Goal: Information Seeking & Learning: Learn about a topic

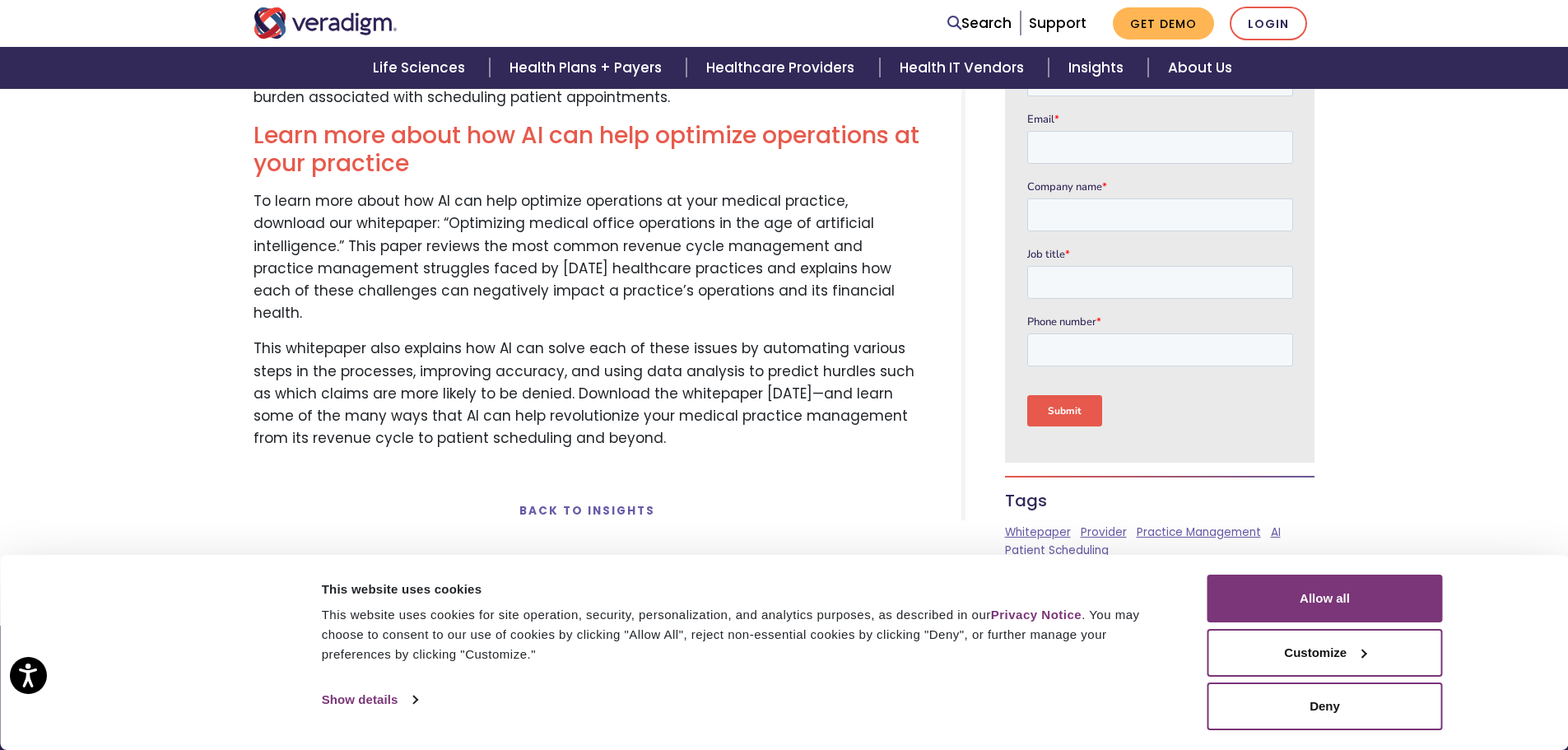
scroll to position [2717, 0]
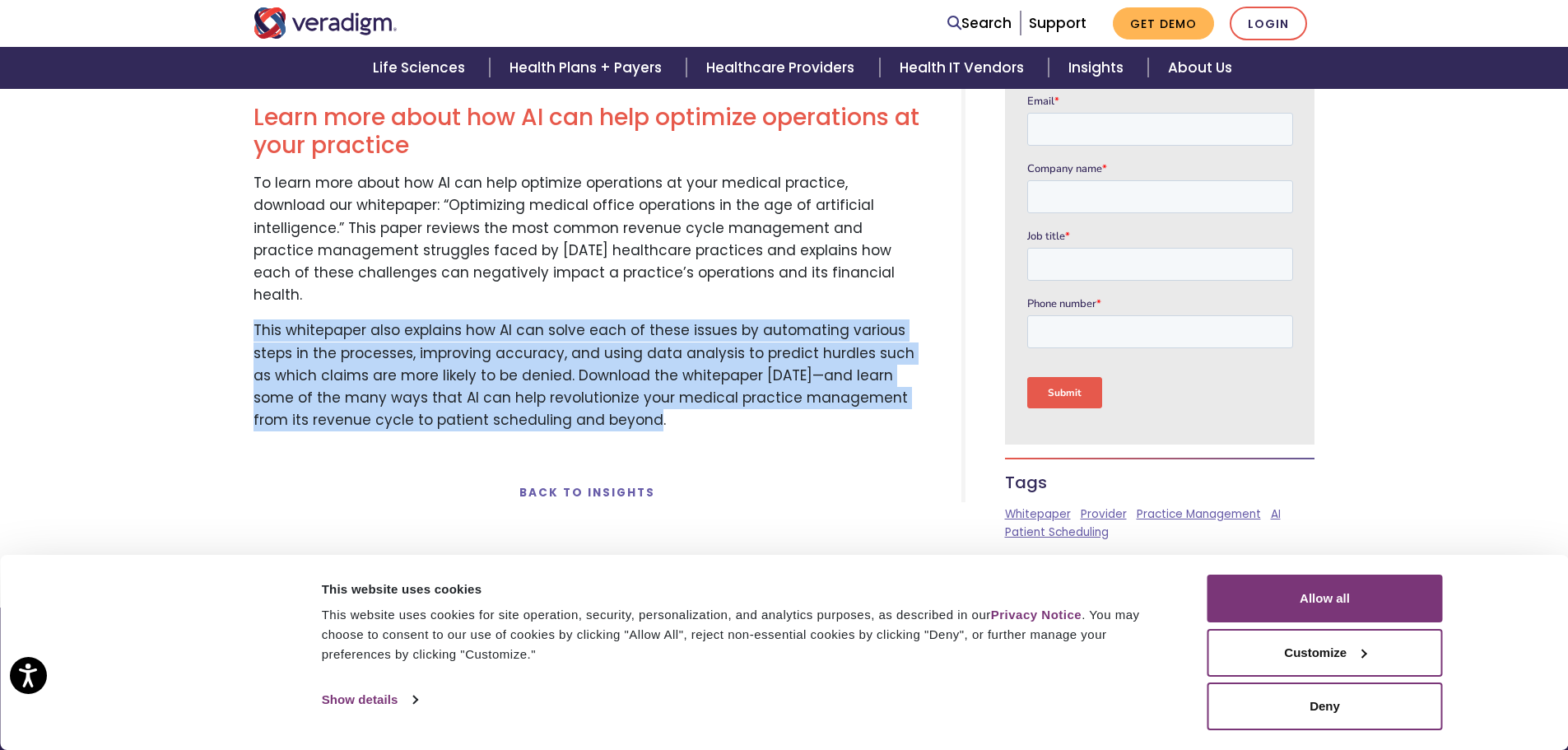
drag, startPoint x: 253, startPoint y: 256, endPoint x: 761, endPoint y: 354, distance: 517.4
click at [761, 354] on p "This whitepaper also explains how AI can solve each of these issues by automati…" at bounding box center [587, 375] width 668 height 112
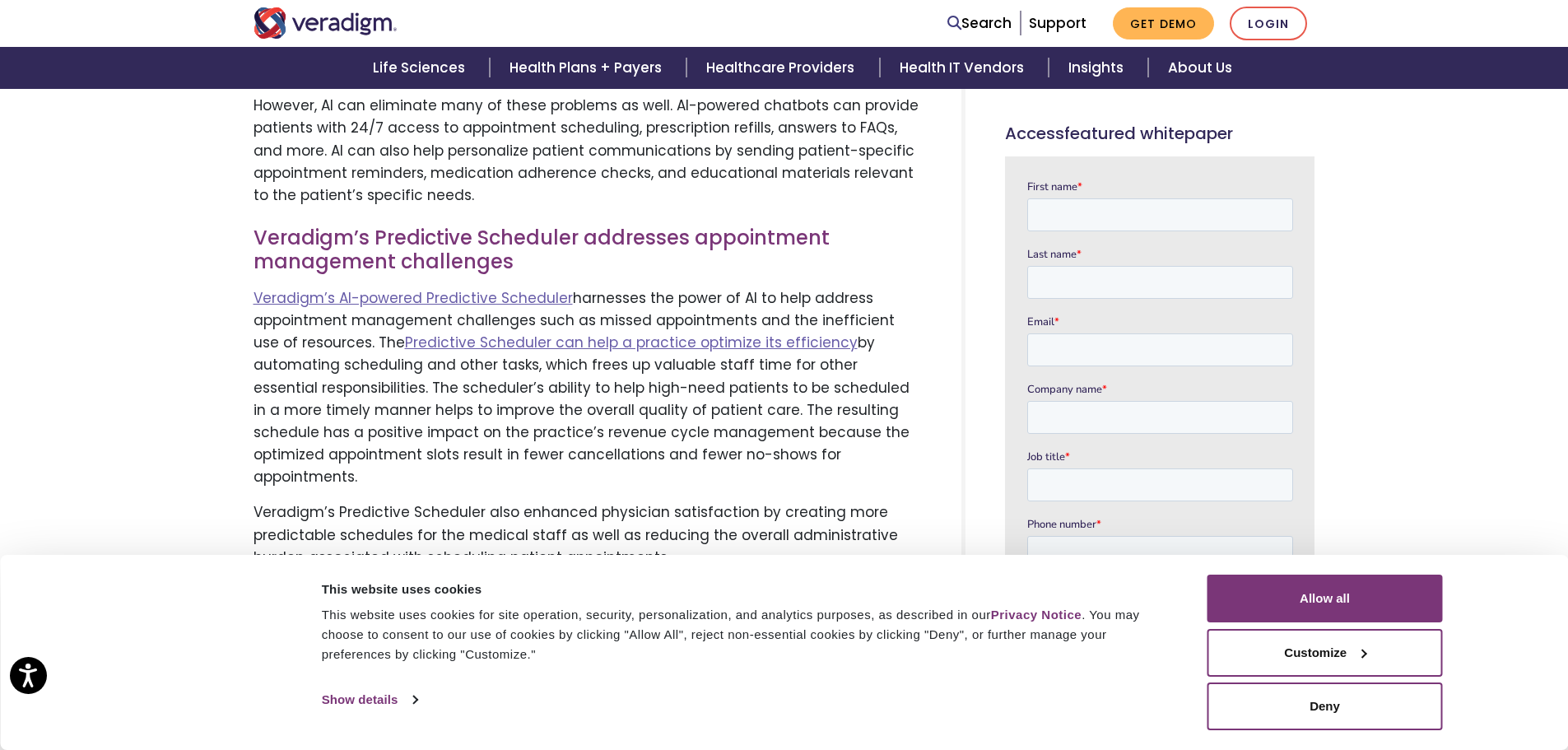
scroll to position [2202, 0]
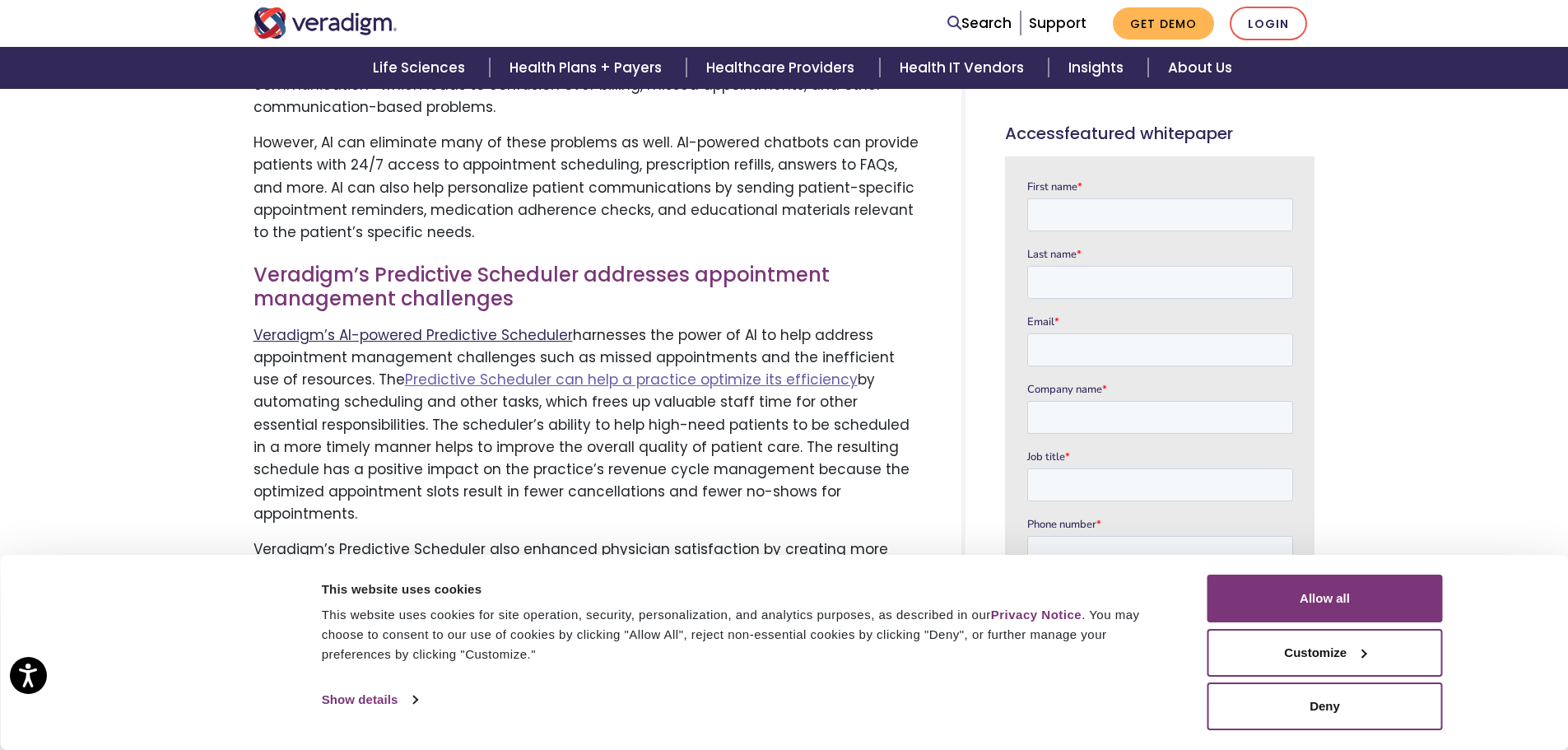
click at [464, 326] on link "Veradigm’s AI-powered Predictive Scheduler" at bounding box center [413, 336] width 320 height 20
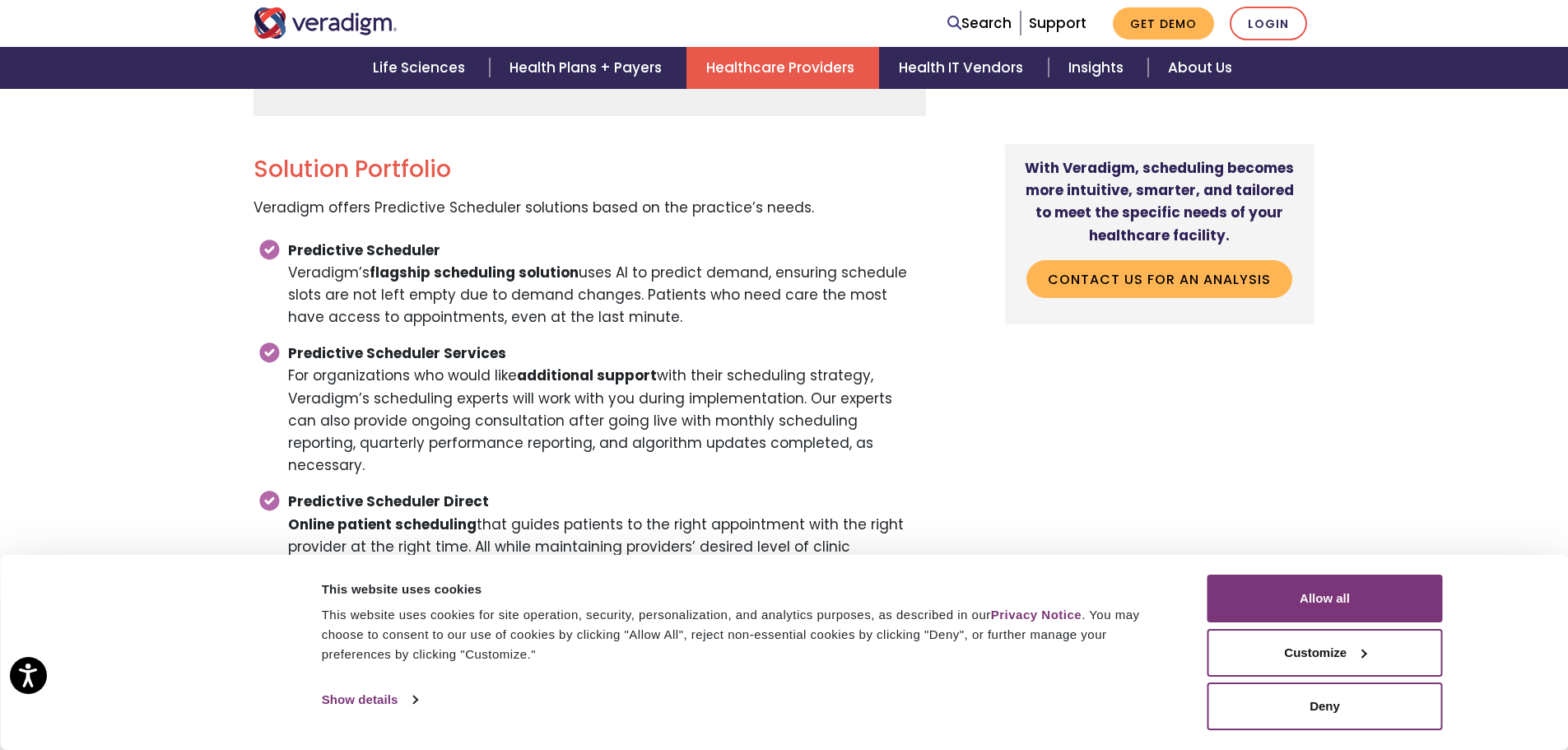
scroll to position [2882, 0]
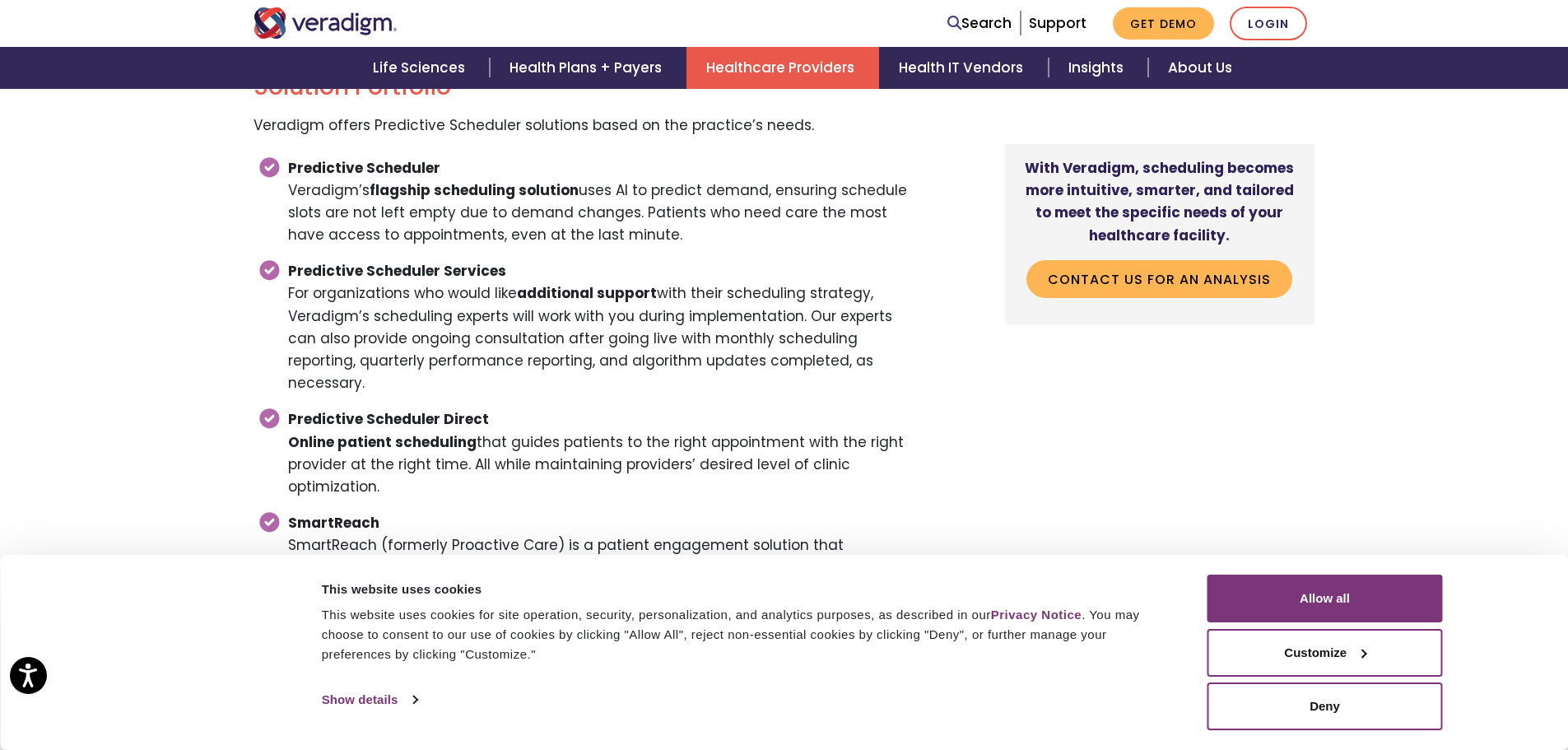
drag, startPoint x: 316, startPoint y: 307, endPoint x: 893, endPoint y: 362, distance: 579.6
click at [893, 362] on li "Predictive Scheduler Services For organizations who would like additional suppo…" at bounding box center [600, 328] width 652 height 148
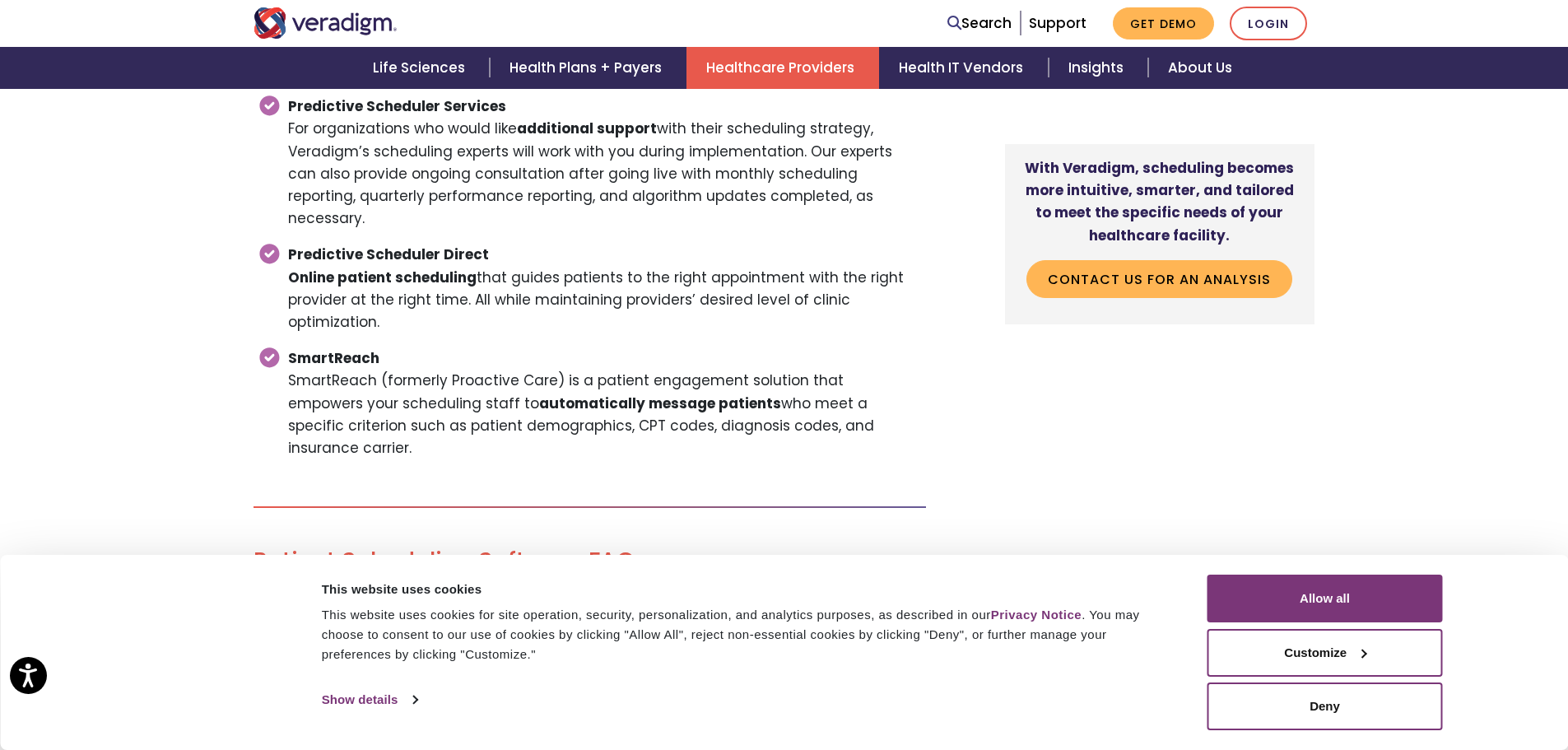
scroll to position [3128, 0]
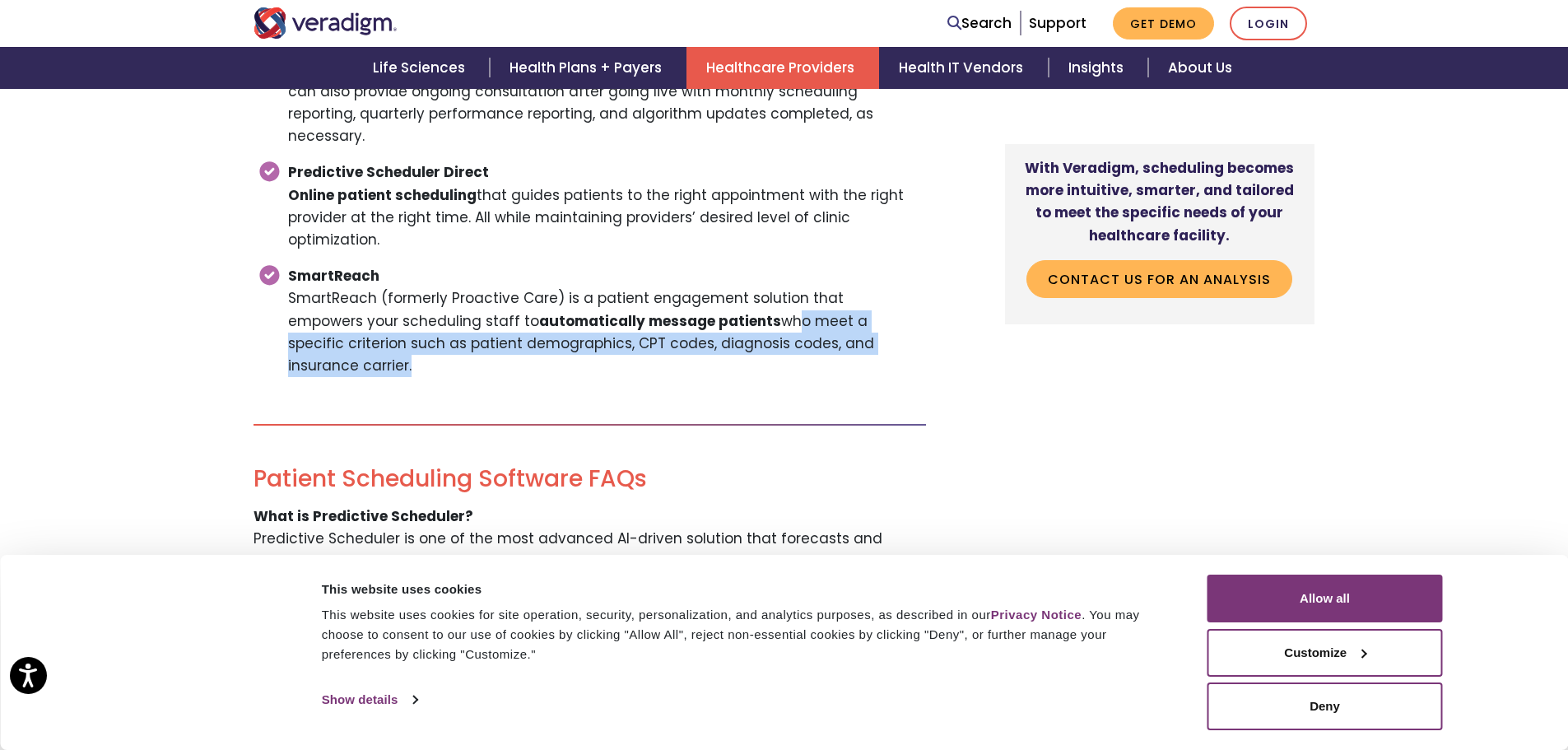
drag, startPoint x: 708, startPoint y: 297, endPoint x: 879, endPoint y: 340, distance: 176.3
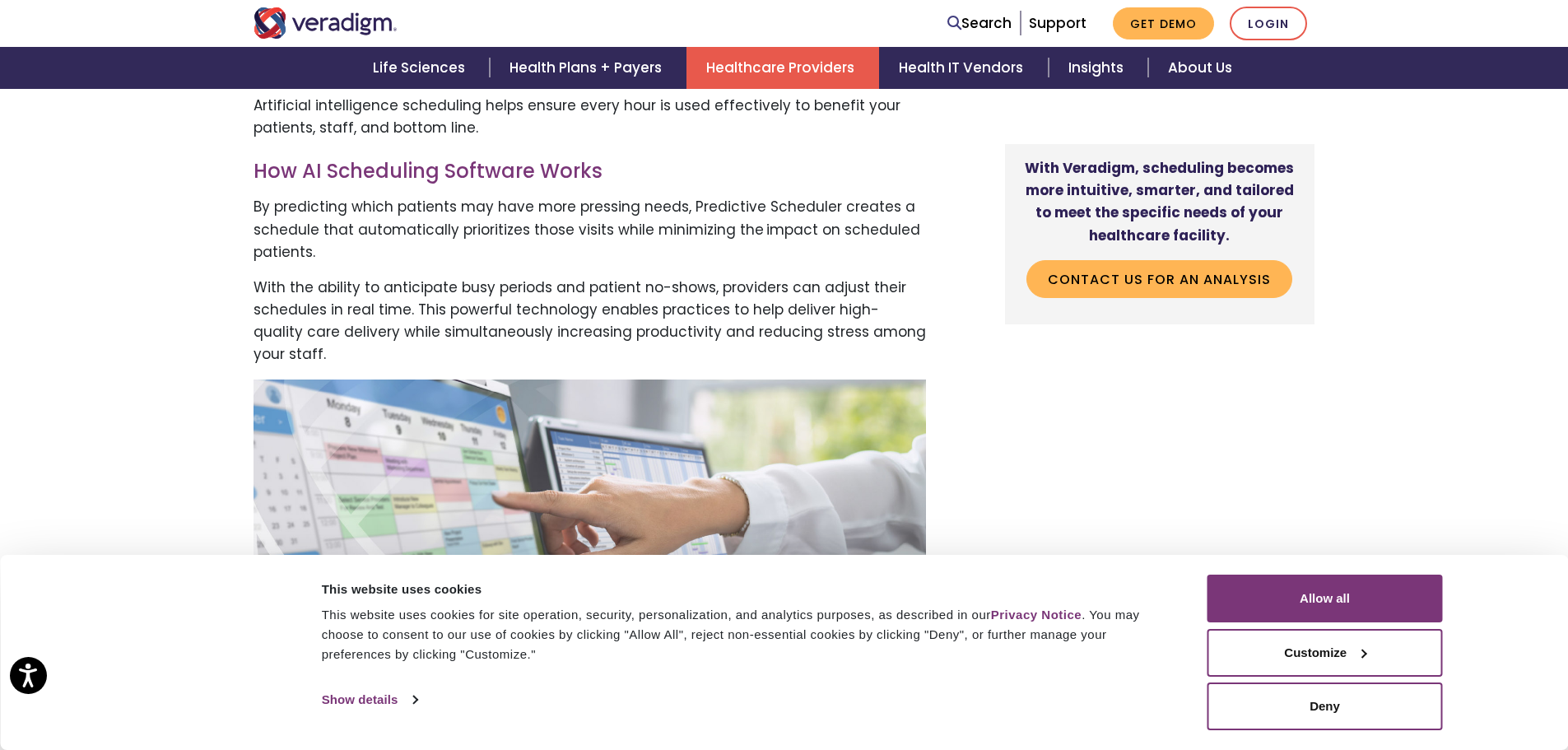
scroll to position [988, 0]
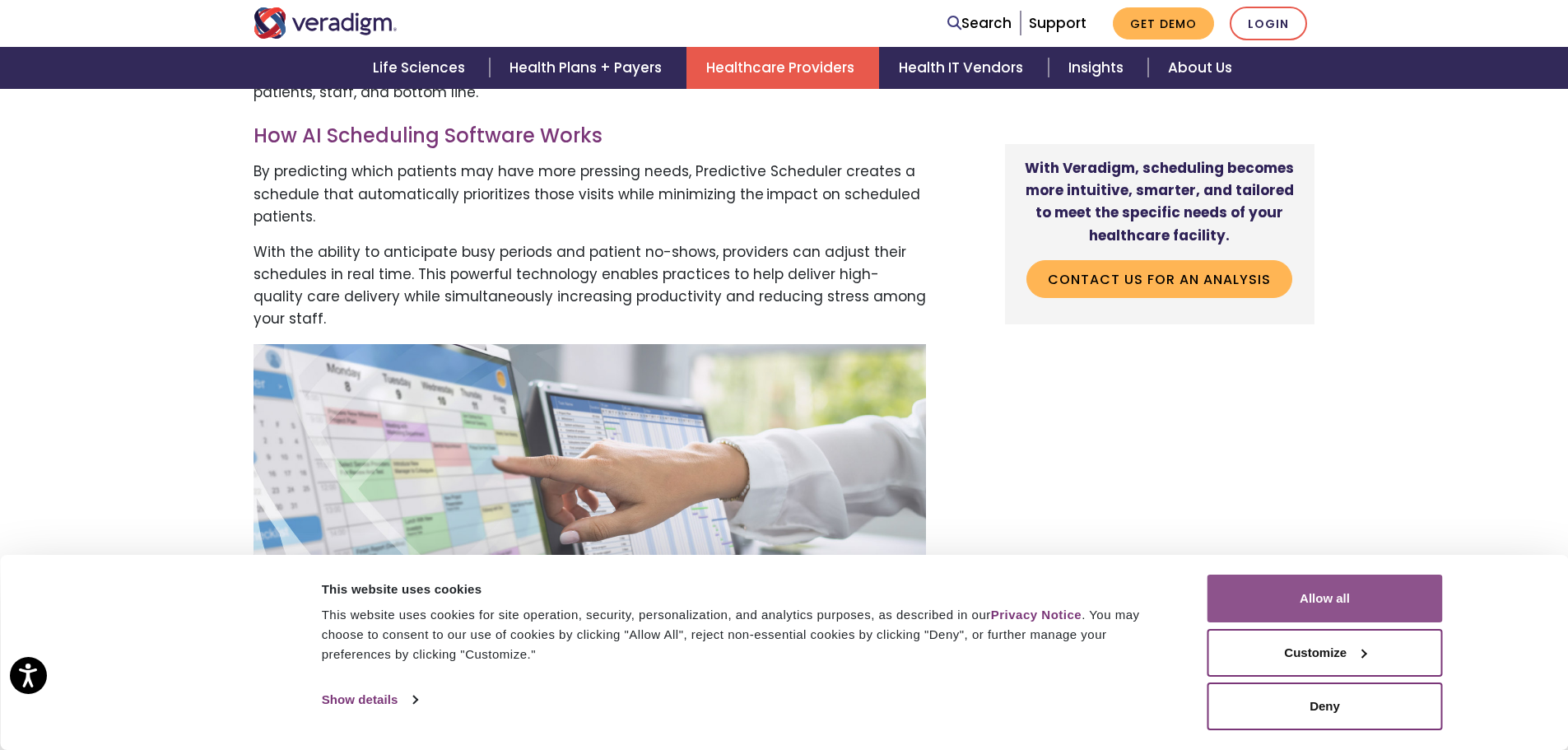
click at [1336, 596] on button "Allow all" at bounding box center [1325, 598] width 236 height 47
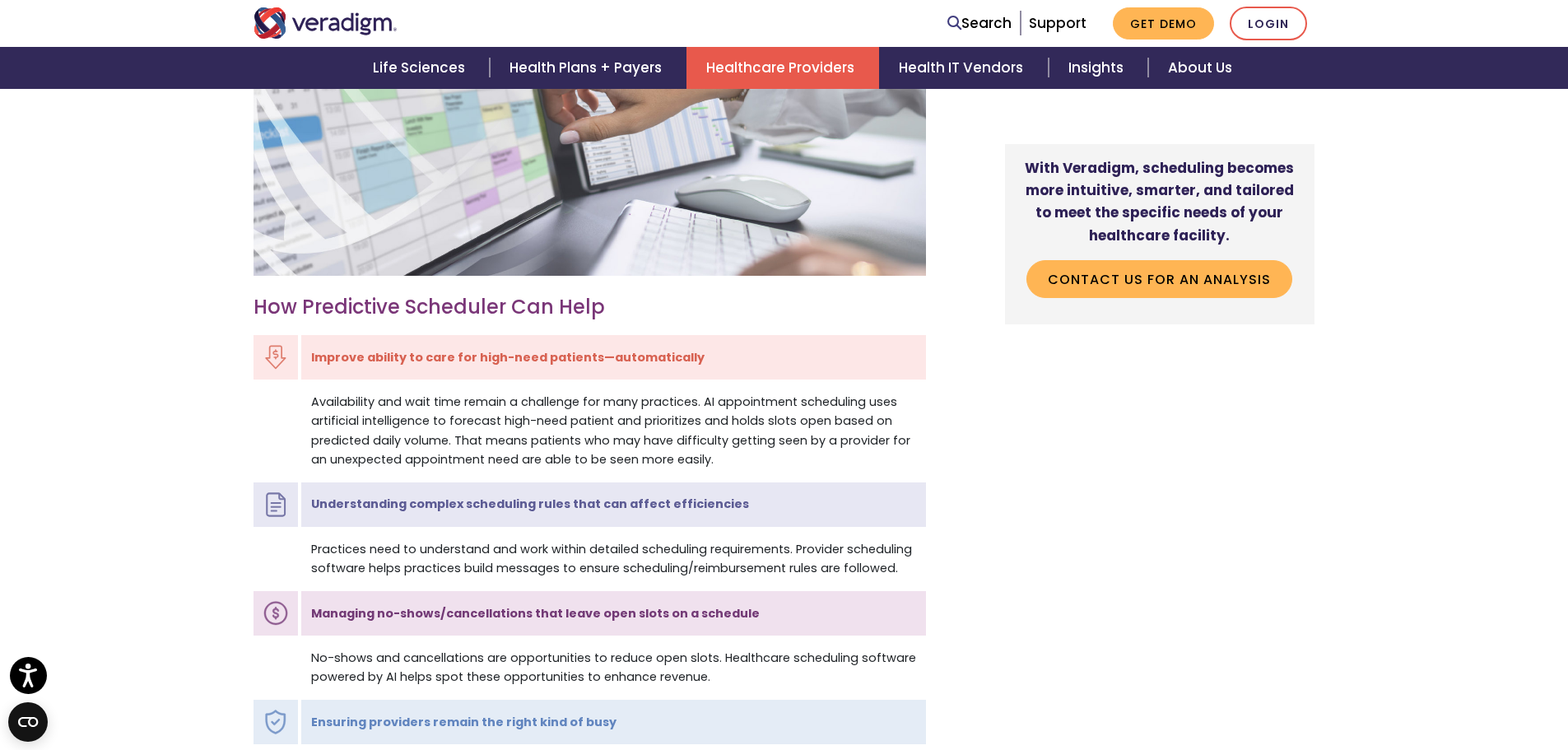
scroll to position [1482, 0]
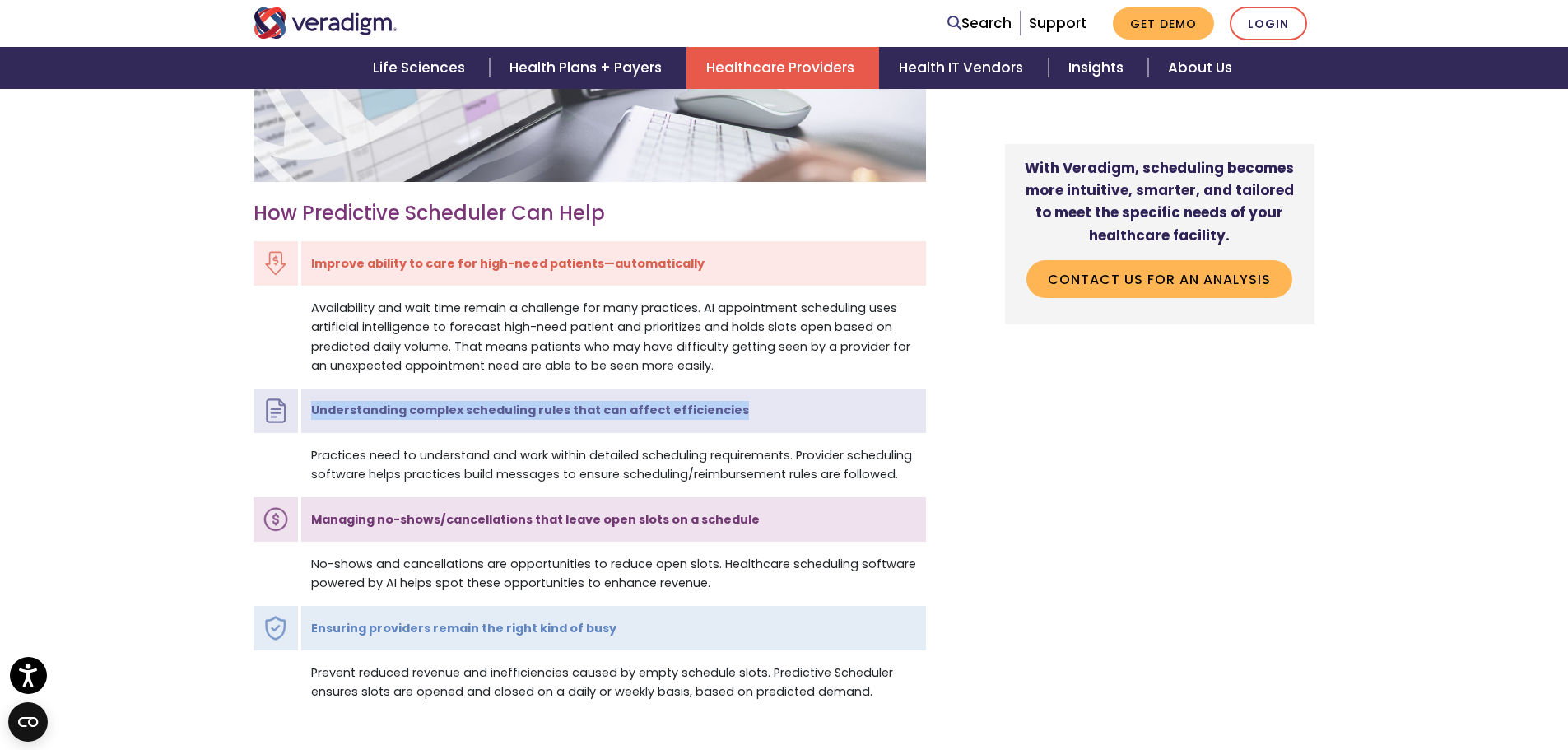
drag, startPoint x: 313, startPoint y: 412, endPoint x: 749, endPoint y: 414, distance: 436.0
click at [749, 414] on td "Understanding complex scheduling rules that can affect efficiencies" at bounding box center [613, 411] width 627 height 47
click at [739, 456] on td "Practices need to understand and work within detailed scheduling requirements. …" at bounding box center [613, 465] width 627 height 61
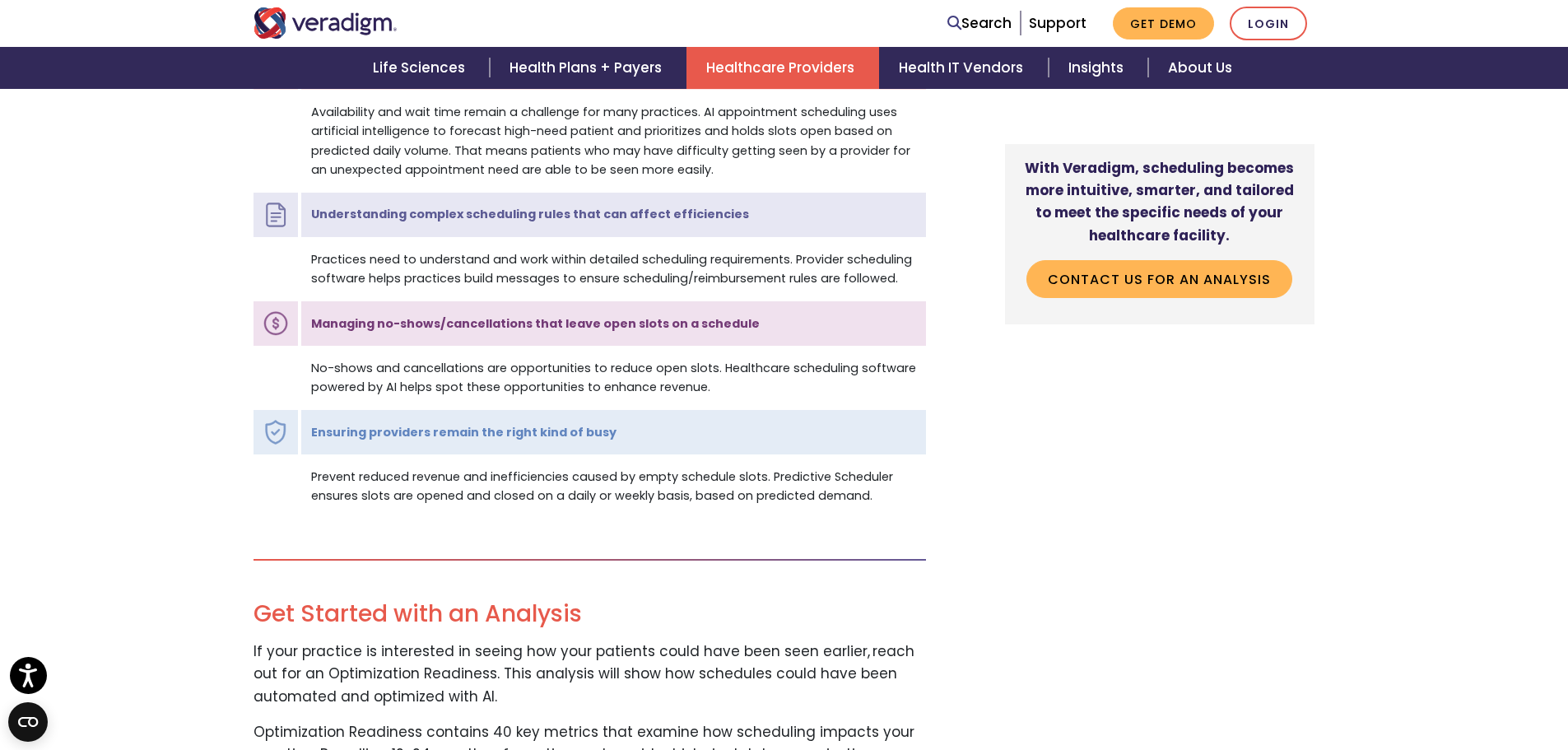
scroll to position [1729, 0]
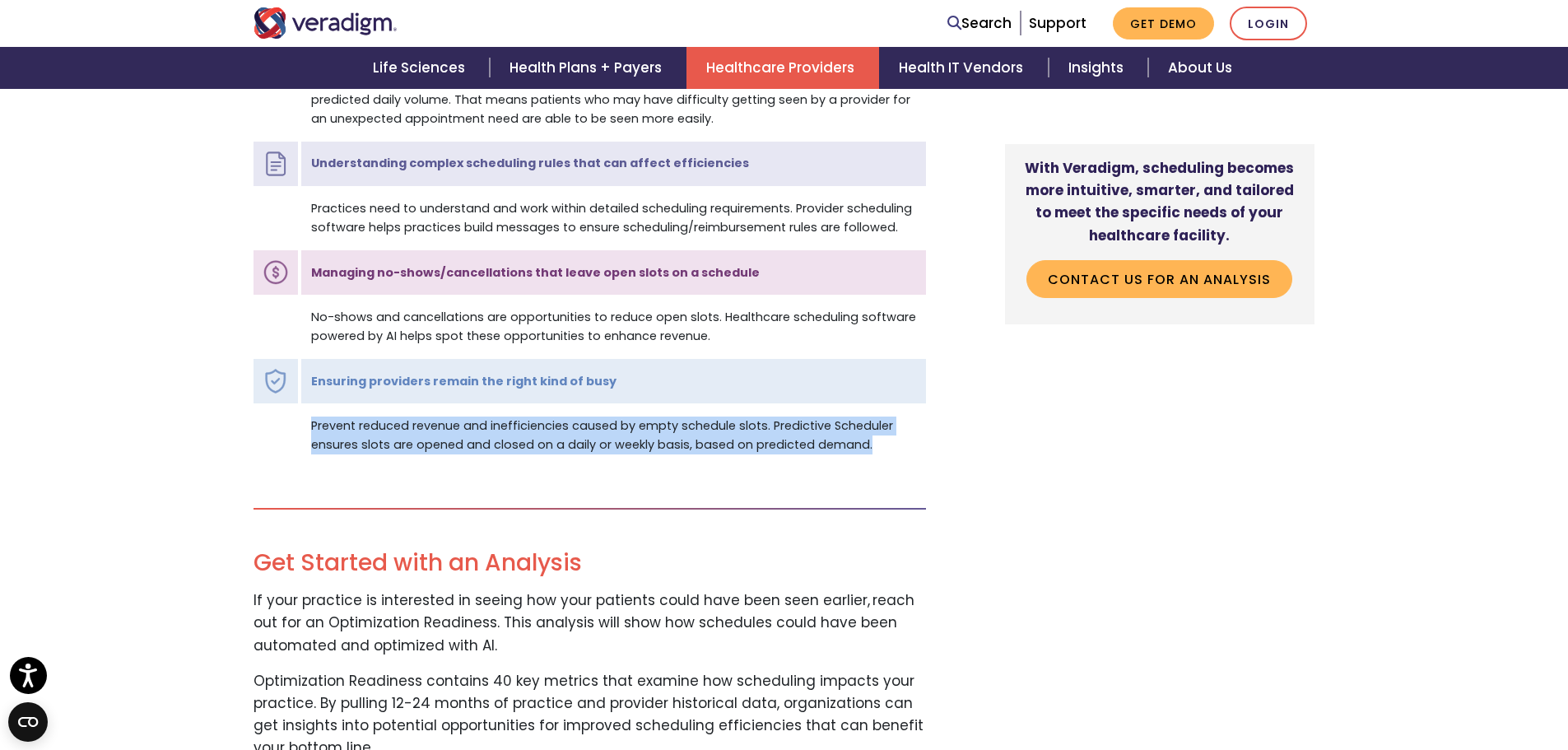
drag, startPoint x: 309, startPoint y: 428, endPoint x: 905, endPoint y: 444, distance: 596.2
click at [905, 444] on td "Prevent reduced revenue and inefficiencies caused by empty schedule slots. Pred…" at bounding box center [613, 435] width 627 height 61
click at [903, 445] on td "Prevent reduced revenue and inefficiencies caused by empty schedule slots. Pred…" at bounding box center [613, 435] width 627 height 61
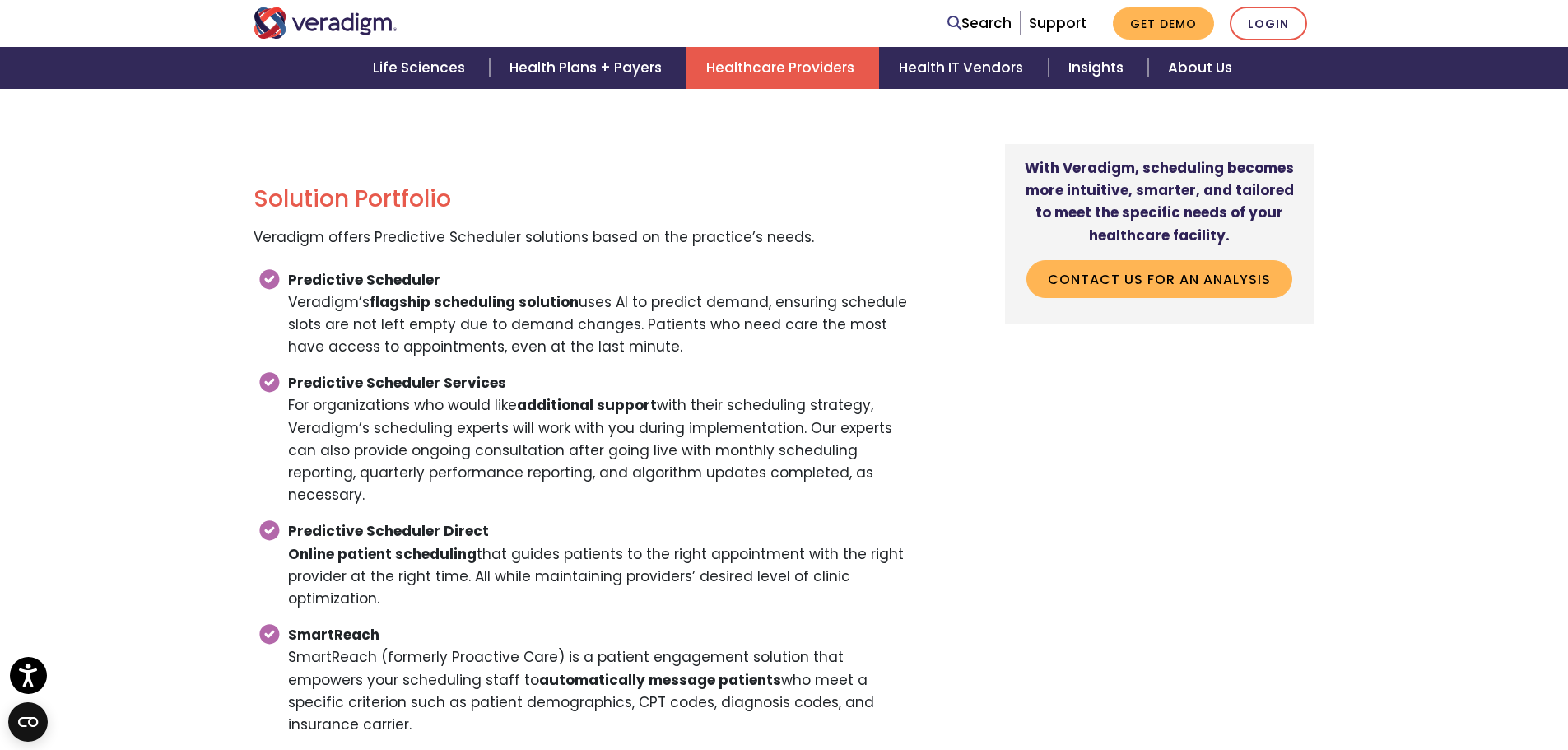
scroll to position [2799, 0]
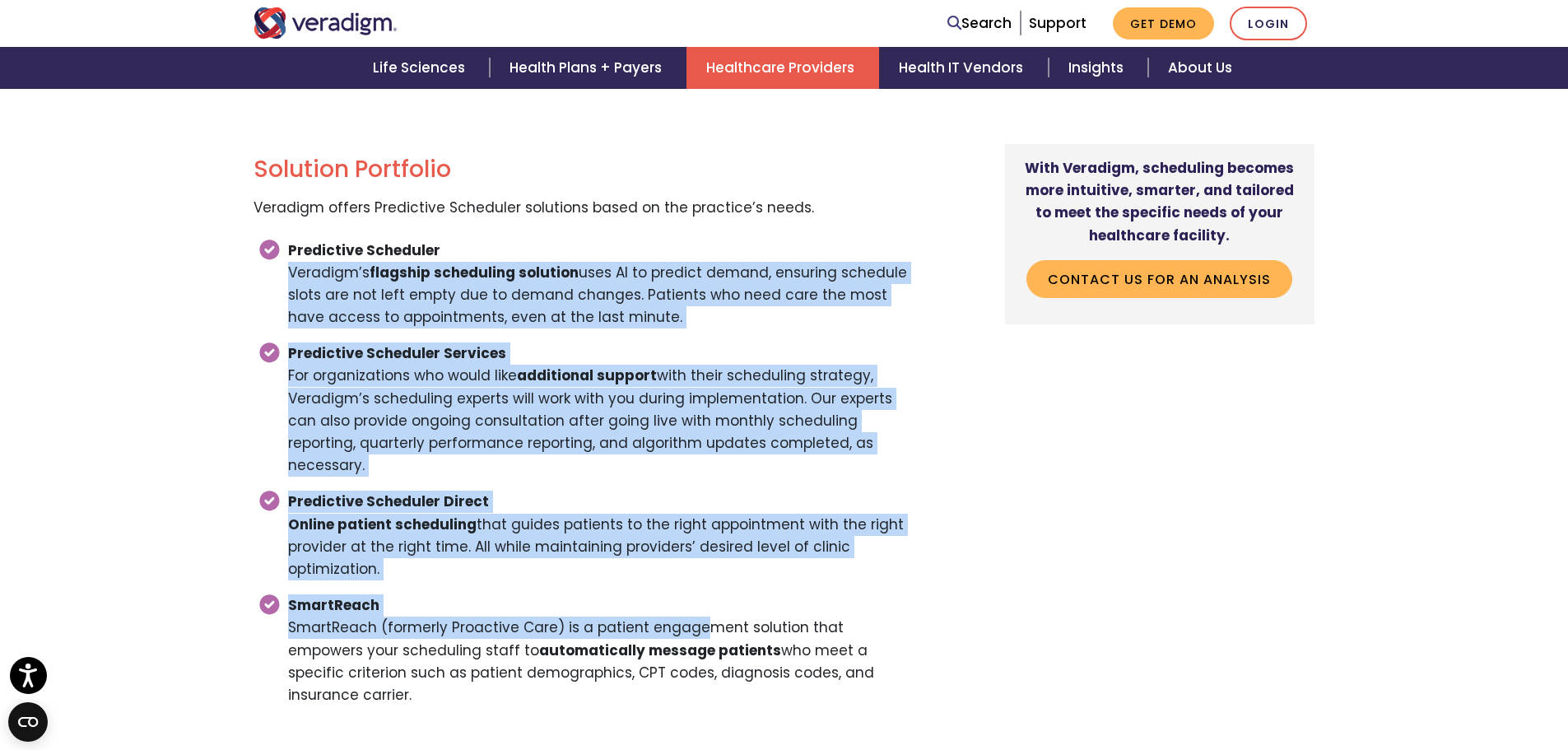
drag, startPoint x: 283, startPoint y: 277, endPoint x: 693, endPoint y: 608, distance: 526.9
click at [693, 608] on ul "Predictive Scheduler Veradigm’s flagship scheduling solution uses AI to predict…" at bounding box center [590, 473] width 673 height 482
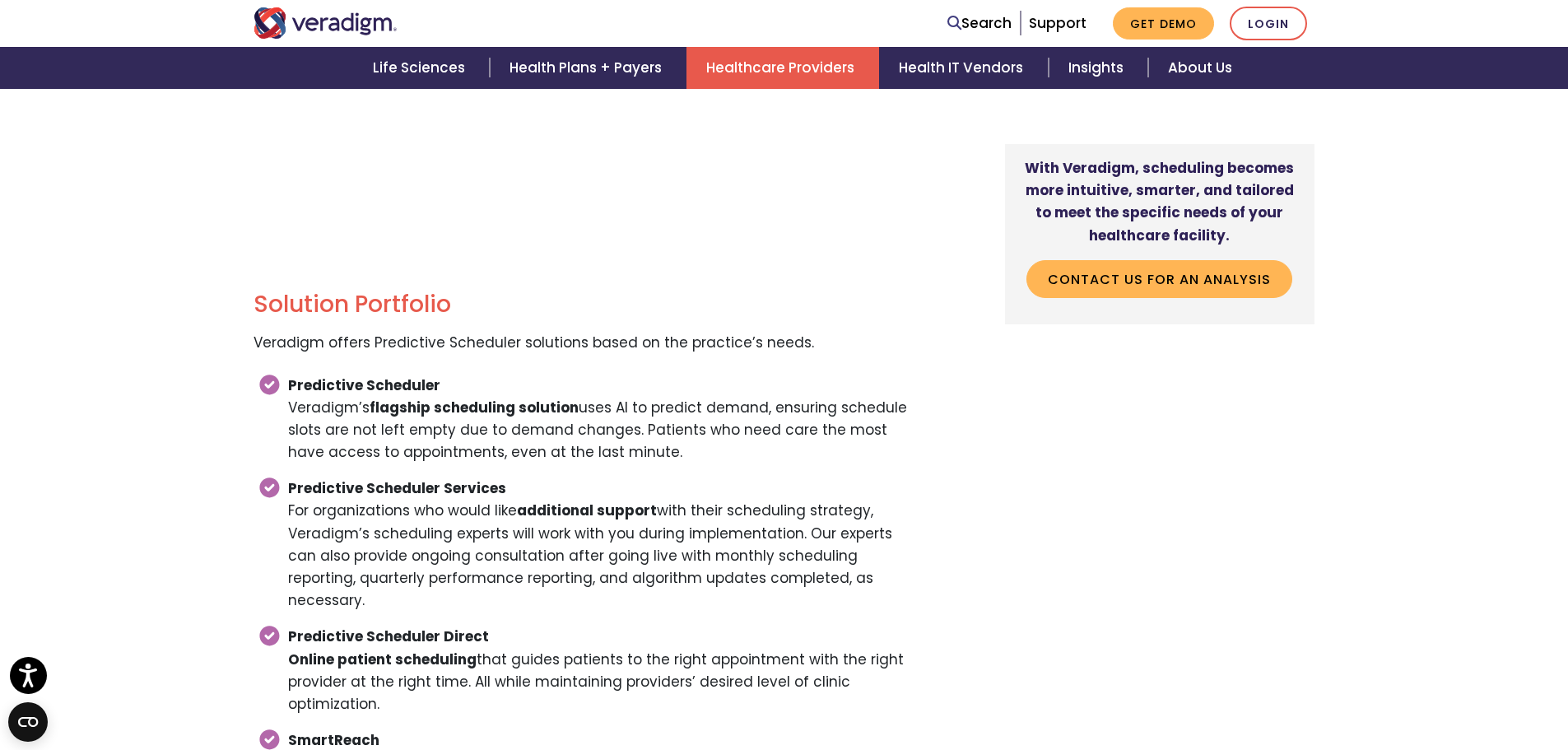
scroll to position [2634, 0]
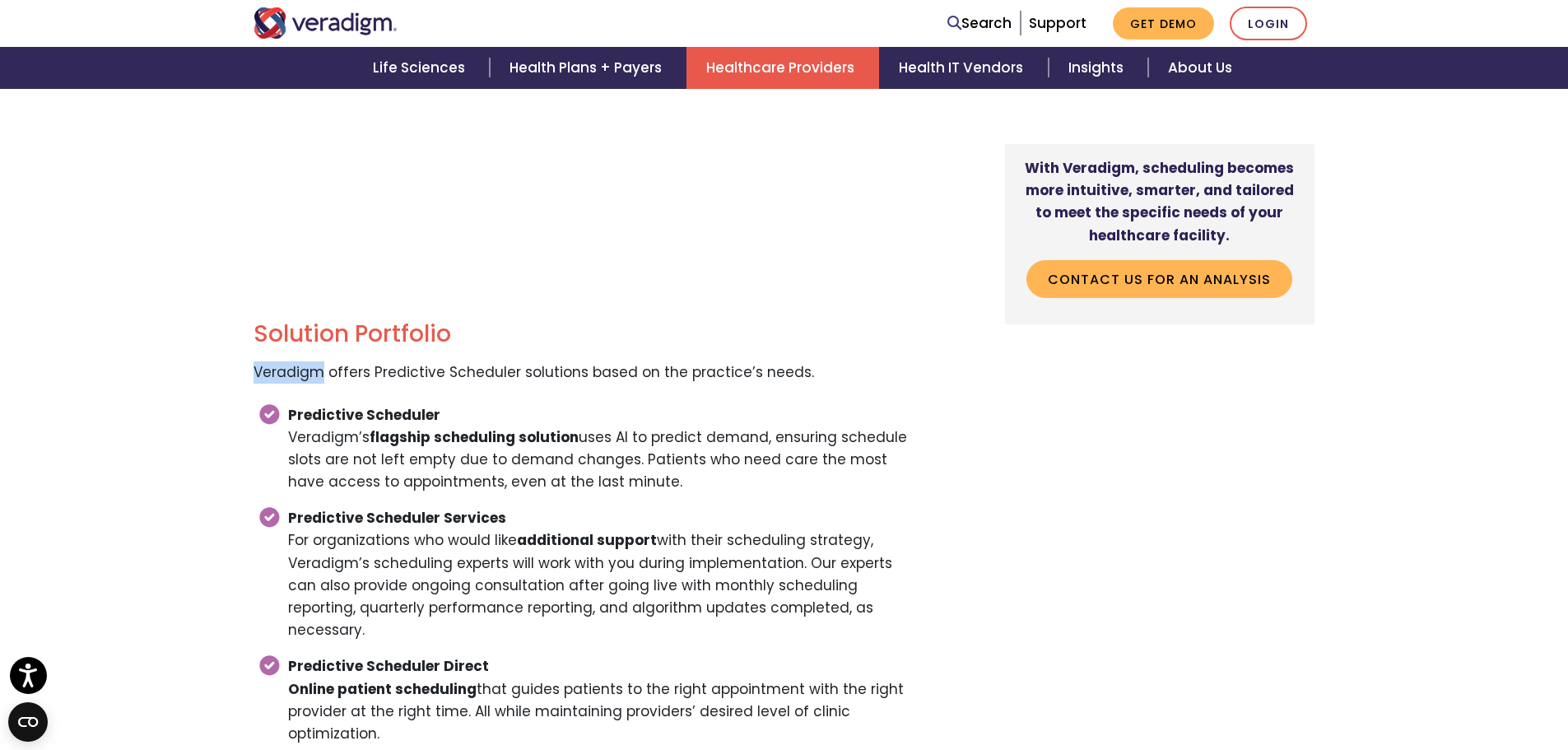
drag, startPoint x: 249, startPoint y: 371, endPoint x: 321, endPoint y: 376, distance: 72.2
